Goal: Check status: Check status

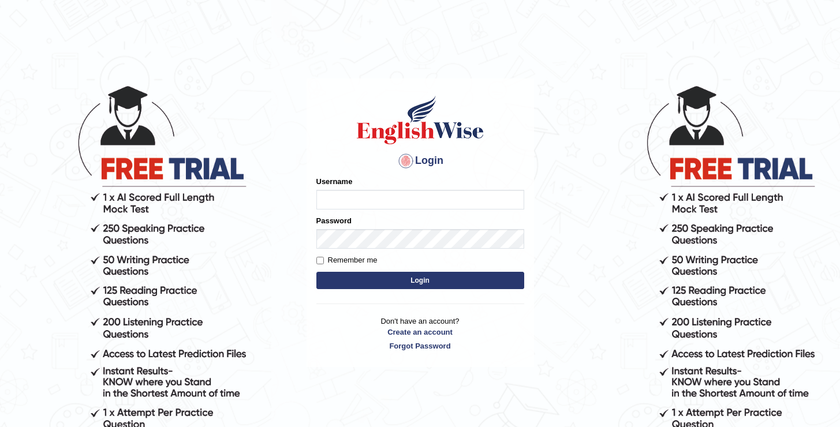
click at [427, 196] on input "Username" at bounding box center [420, 200] width 208 height 20
type input "oguzhan"
click at [316, 272] on button "Login" at bounding box center [420, 280] width 208 height 17
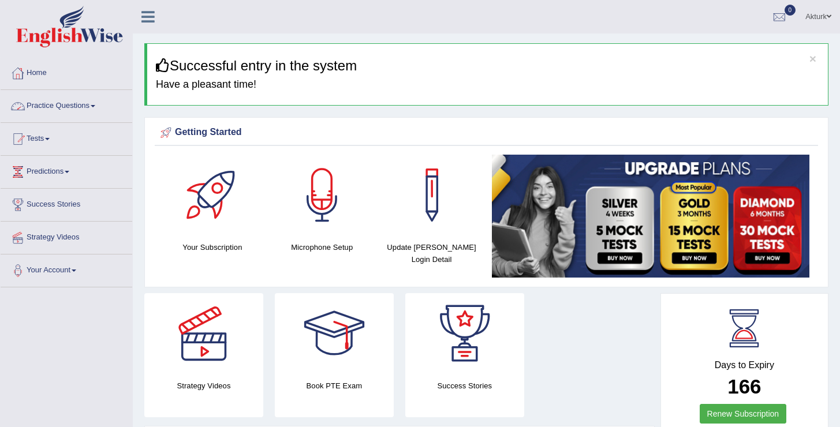
click at [53, 105] on link "Practice Questions" at bounding box center [67, 104] width 132 height 29
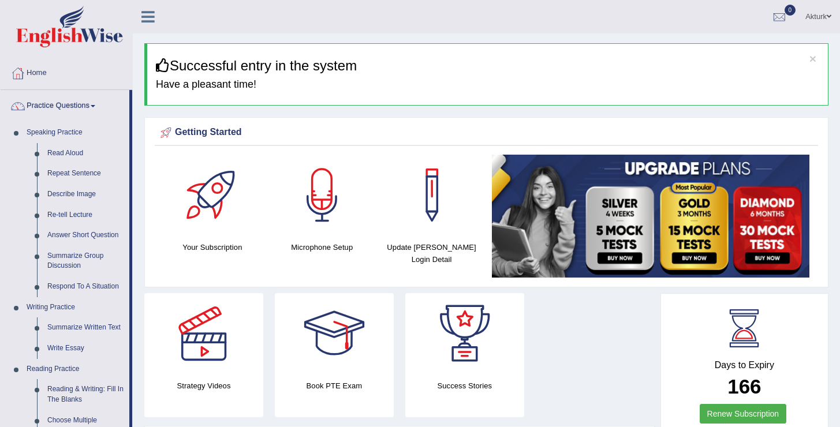
click at [53, 105] on link "Practice Questions" at bounding box center [65, 104] width 129 height 29
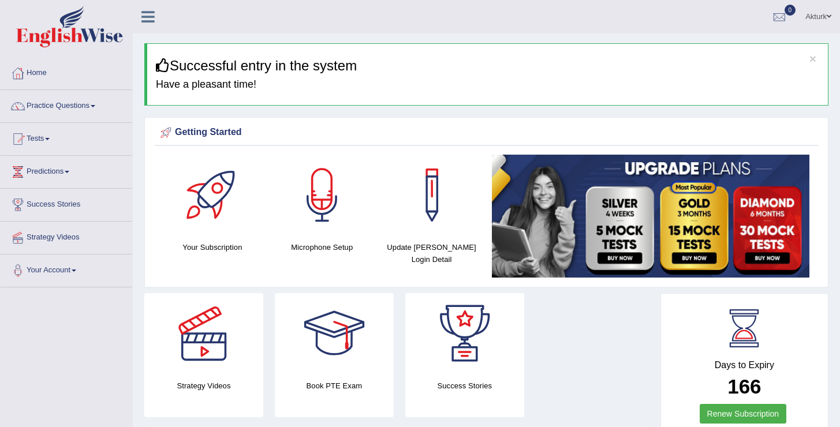
click at [49, 137] on link "Tests" at bounding box center [67, 137] width 132 height 29
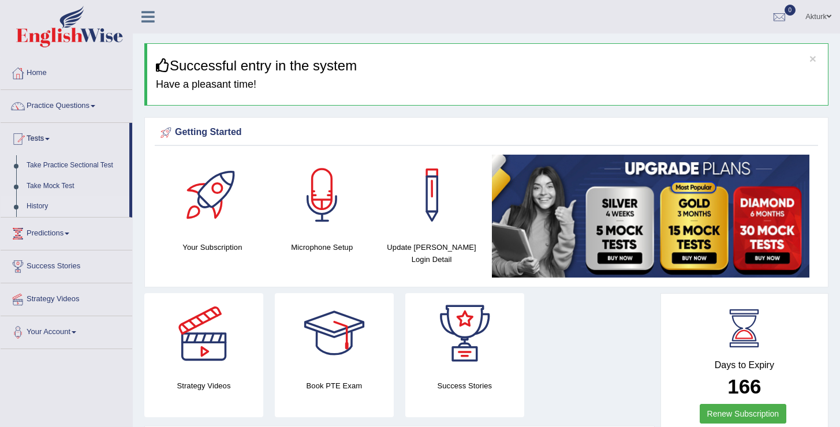
click at [37, 208] on link "History" at bounding box center [75, 206] width 108 height 21
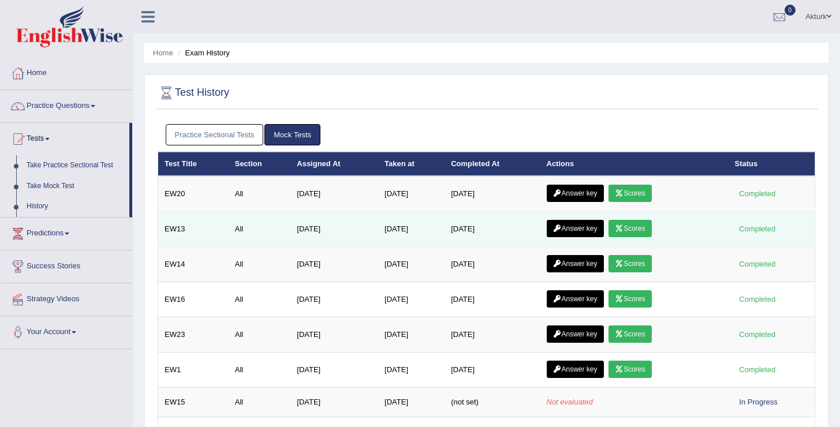
click at [644, 233] on link "Scores" at bounding box center [629, 228] width 43 height 17
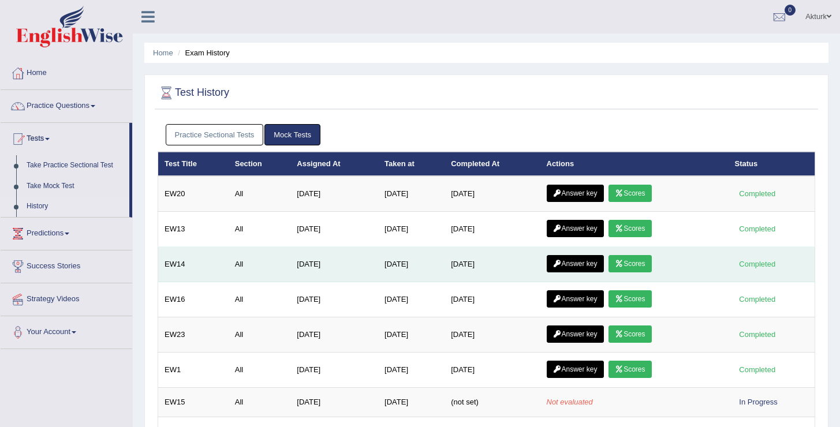
click at [641, 265] on link "Scores" at bounding box center [629, 263] width 43 height 17
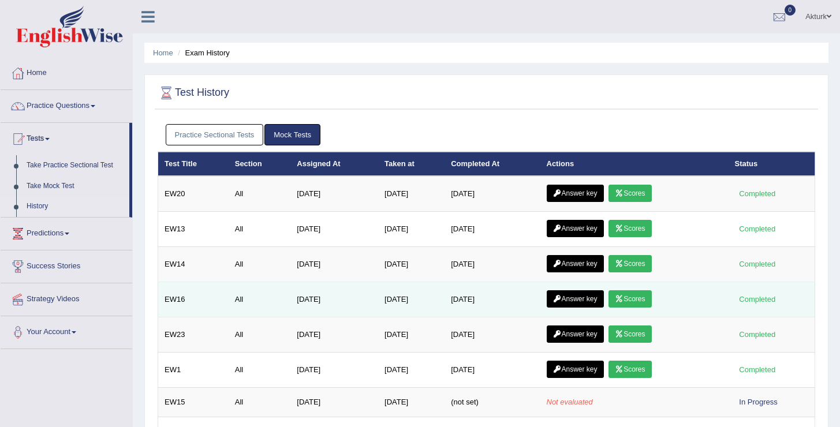
click at [647, 300] on link "Scores" at bounding box center [629, 298] width 43 height 17
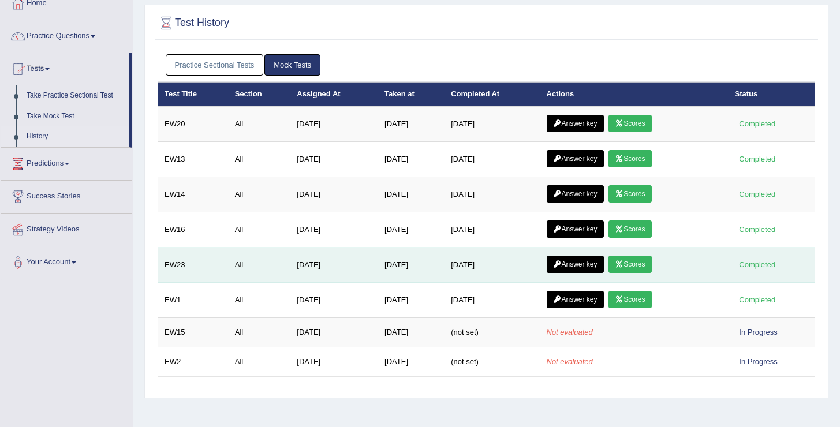
click at [651, 266] on link "Scores" at bounding box center [629, 264] width 43 height 17
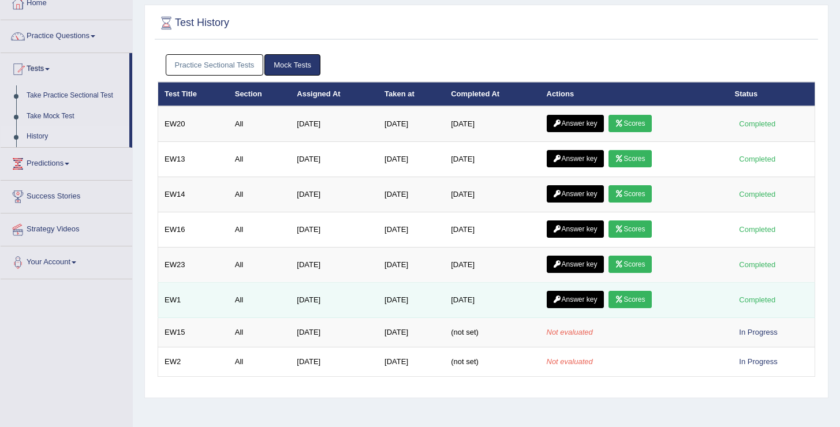
click at [634, 304] on link "Scores" at bounding box center [629, 299] width 43 height 17
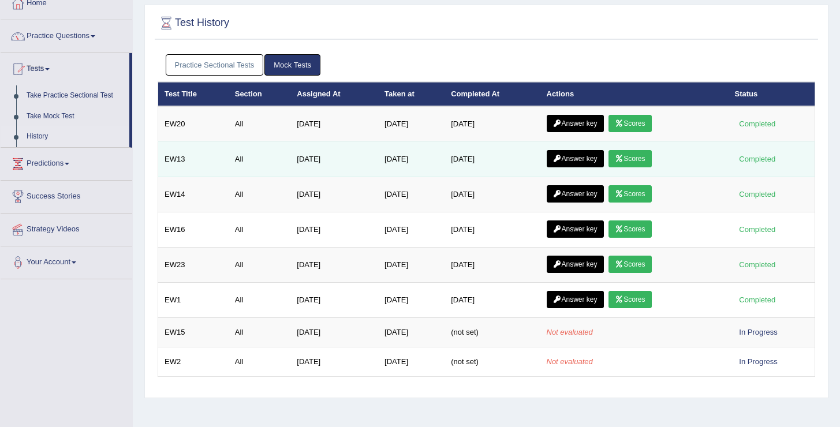
click at [637, 160] on link "Scores" at bounding box center [629, 158] width 43 height 17
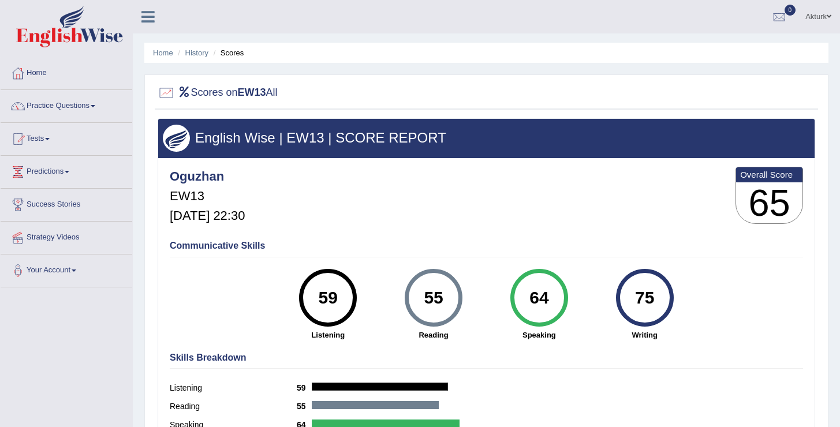
click at [482, 286] on div "55 [GEOGRAPHIC_DATA]" at bounding box center [434, 305] width 106 height 72
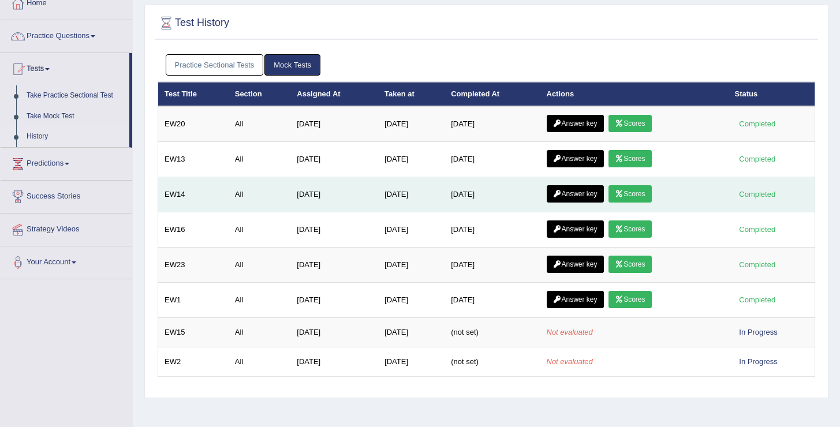
click at [634, 194] on link "Scores" at bounding box center [629, 193] width 43 height 17
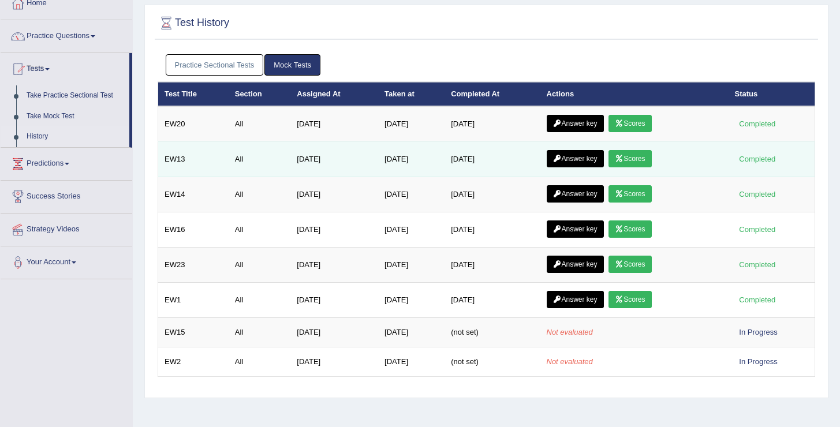
click at [642, 161] on link "Scores" at bounding box center [629, 158] width 43 height 17
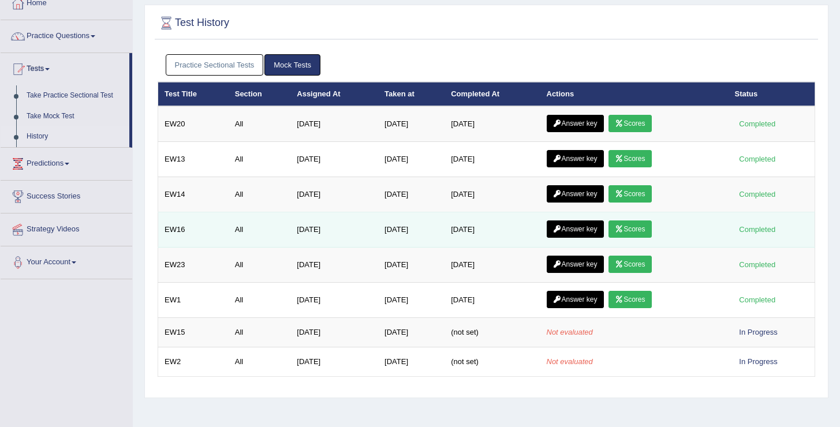
click at [632, 226] on link "Scores" at bounding box center [629, 229] width 43 height 17
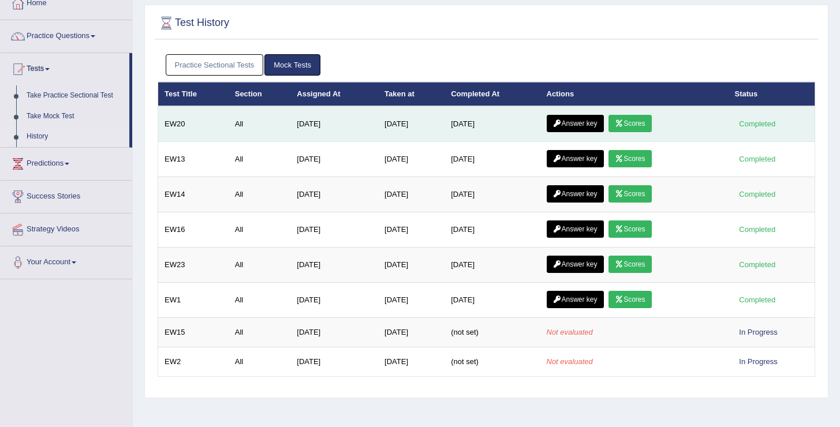
click at [646, 120] on link "Scores" at bounding box center [629, 123] width 43 height 17
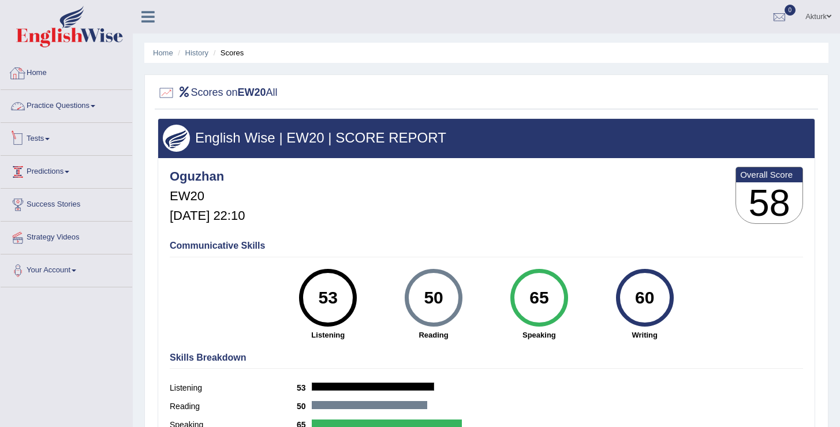
click at [46, 74] on link "Home" at bounding box center [67, 71] width 132 height 29
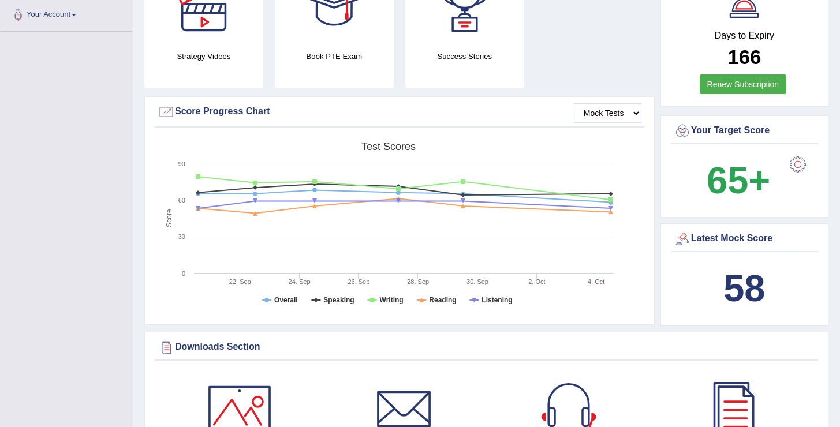
scroll to position [257, 0]
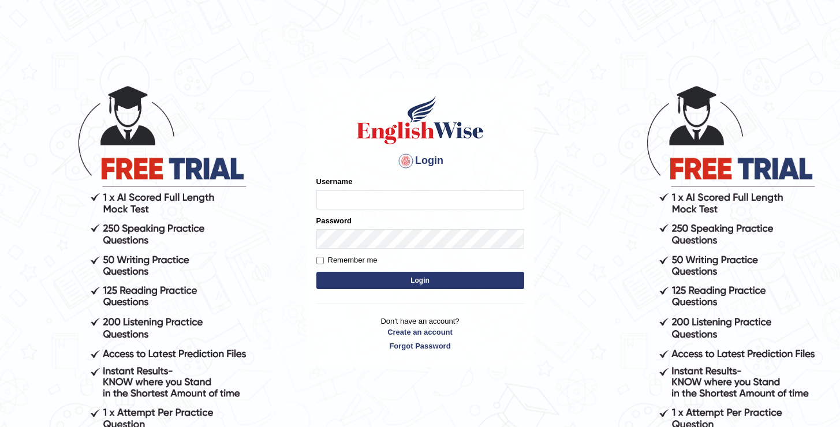
click at [339, 203] on input "Username" at bounding box center [420, 200] width 208 height 20
type input "oguzhan"
click at [316, 272] on button "Login" at bounding box center [420, 280] width 208 height 17
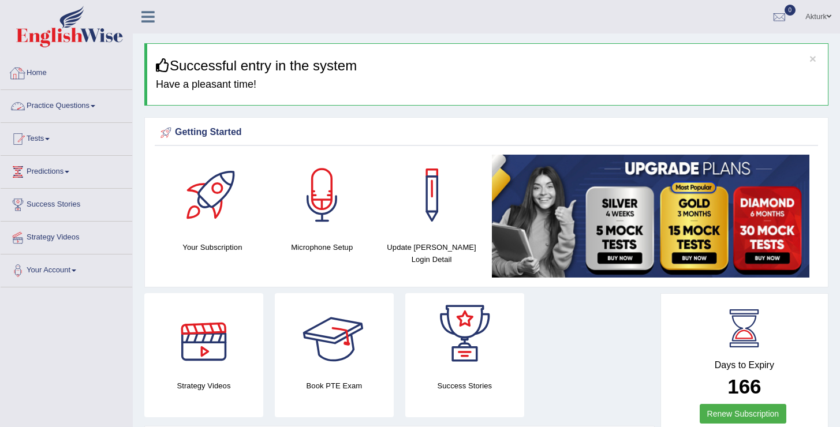
click at [82, 106] on link "Practice Questions" at bounding box center [67, 104] width 132 height 29
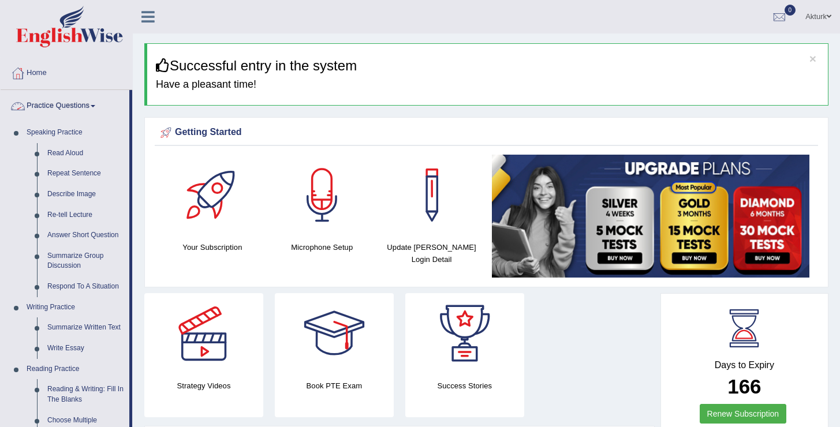
click at [76, 100] on link "Practice Questions" at bounding box center [65, 104] width 129 height 29
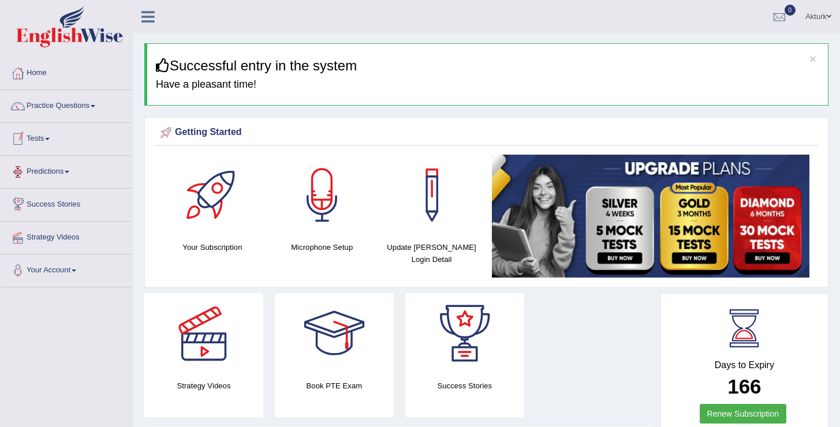
click at [50, 139] on span at bounding box center [47, 139] width 5 height 2
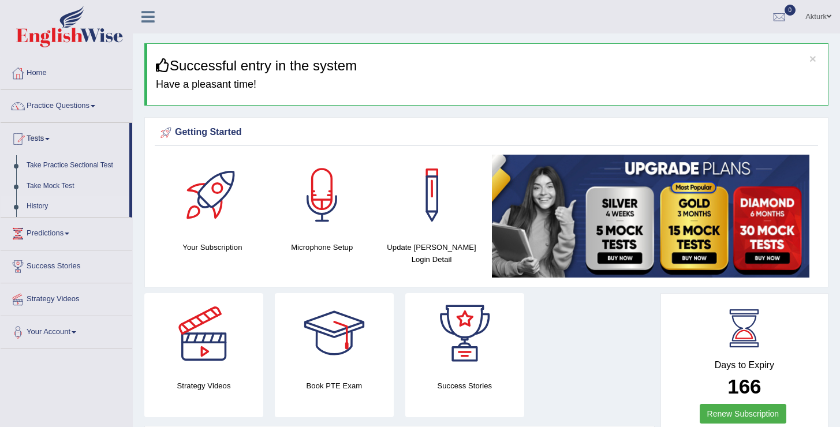
click at [42, 208] on link "History" at bounding box center [75, 206] width 108 height 21
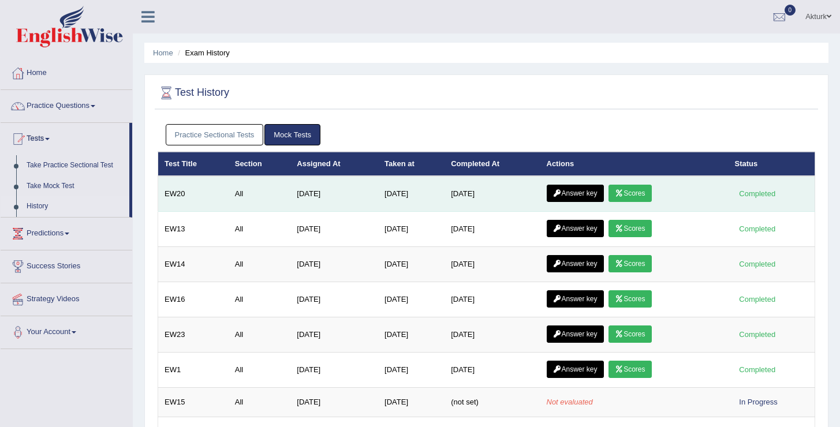
click at [576, 190] on link "Answer key" at bounding box center [575, 193] width 57 height 17
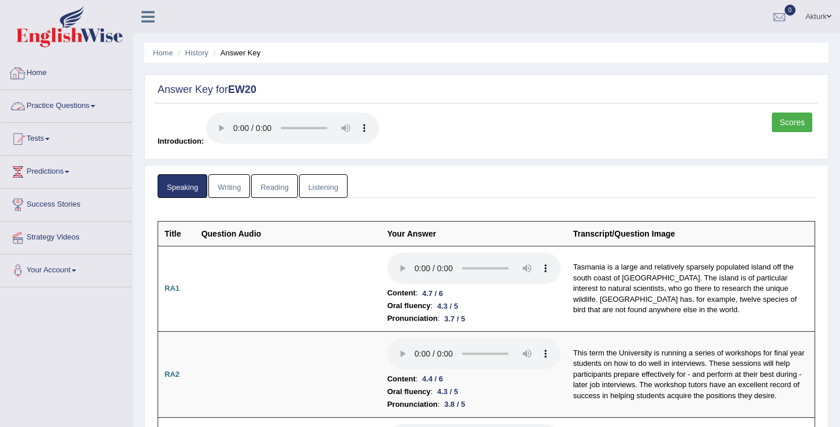
click at [47, 71] on link "Home" at bounding box center [67, 71] width 132 height 29
